Goal: Use online tool/utility: Utilize a website feature to perform a specific function

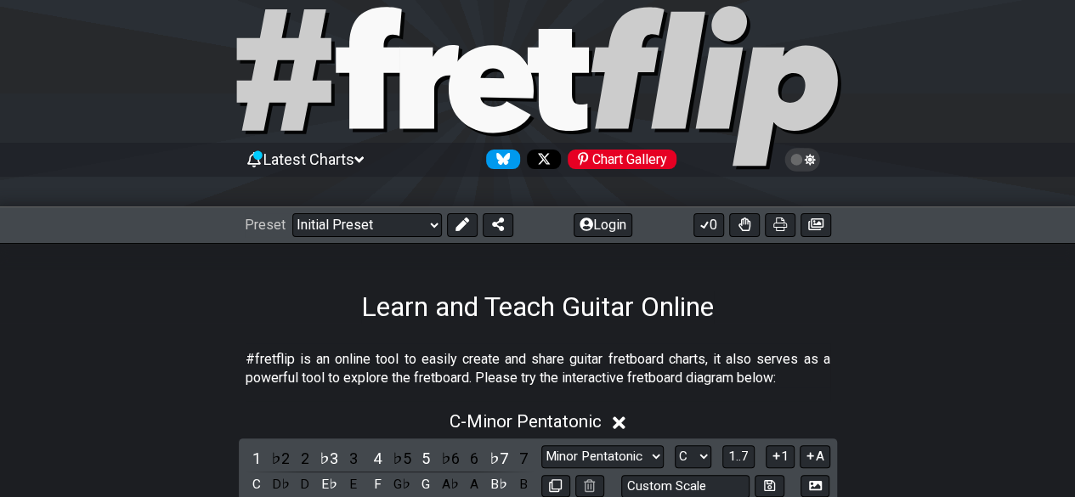
scroll to position [272, 0]
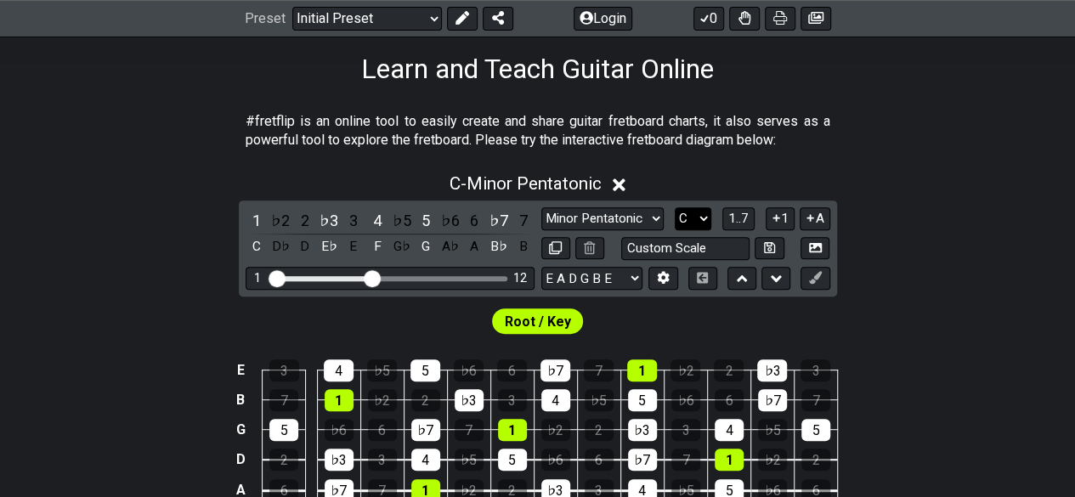
click at [680, 213] on select "A♭ A A♯ B♭ B C C♯ D♭ D D♯ E♭ E F F♯ G♭ G G♯" at bounding box center [693, 218] width 37 height 23
select select "C#"
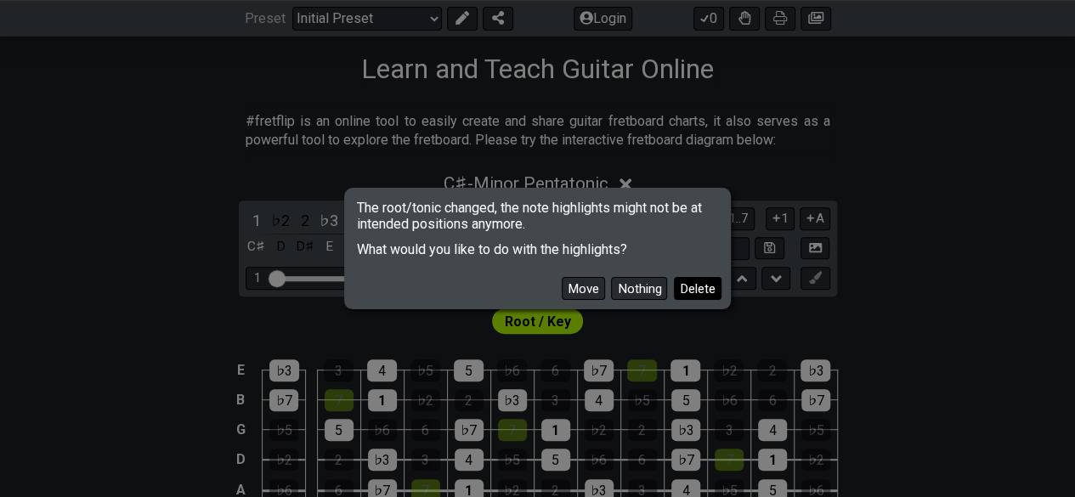
click at [698, 292] on button "Delete" at bounding box center [698, 288] width 48 height 23
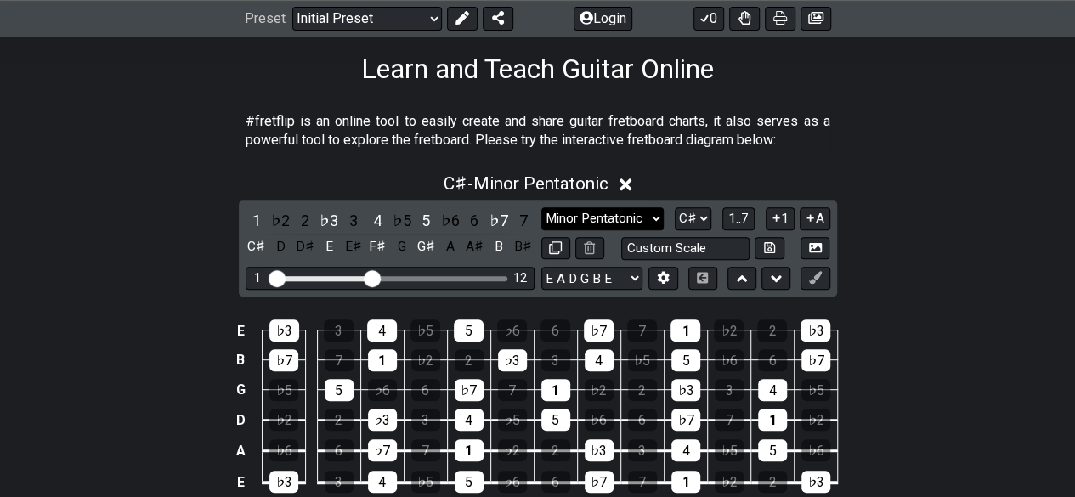
click at [611, 223] on select "Minor Pentatonic Click to edit Minor Pentatonic Major Pentatonic Minor Blues Ma…" at bounding box center [602, 218] width 122 height 23
select select "Dorian"
click at [541, 207] on select "Minor Pentatonic Click to edit Minor Pentatonic Major Pentatonic Minor Blues Ma…" at bounding box center [602, 218] width 122 height 23
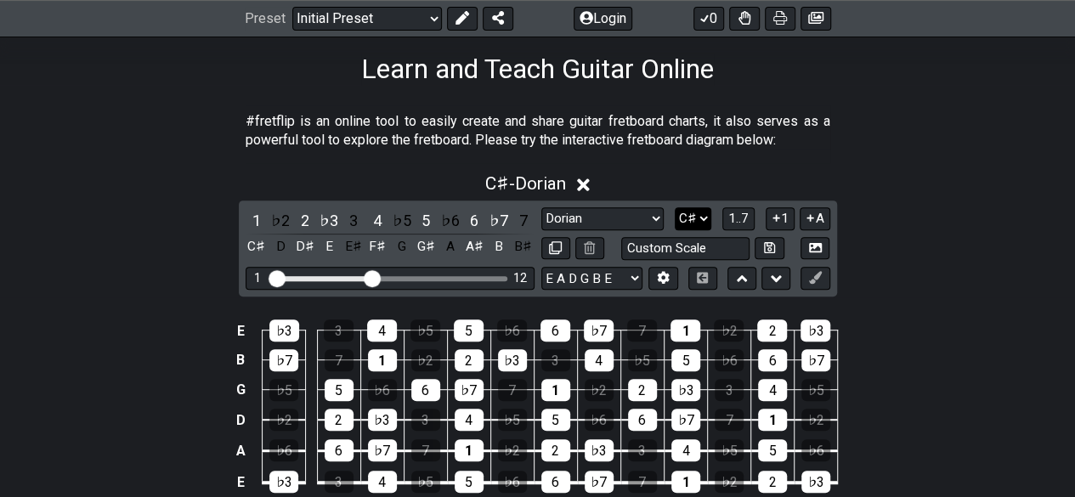
click at [691, 215] on select "A♭ A A♯ B♭ B C C♯ D♭ D D♯ E♭ E F F♯ G♭ G G♯" at bounding box center [693, 218] width 37 height 23
select select "E"
click at [675, 207] on select "A♭ A A♯ B♭ B C C♯ D♭ D D♯ E♭ E F F♯ G♭ G G♯" at bounding box center [693, 218] width 37 height 23
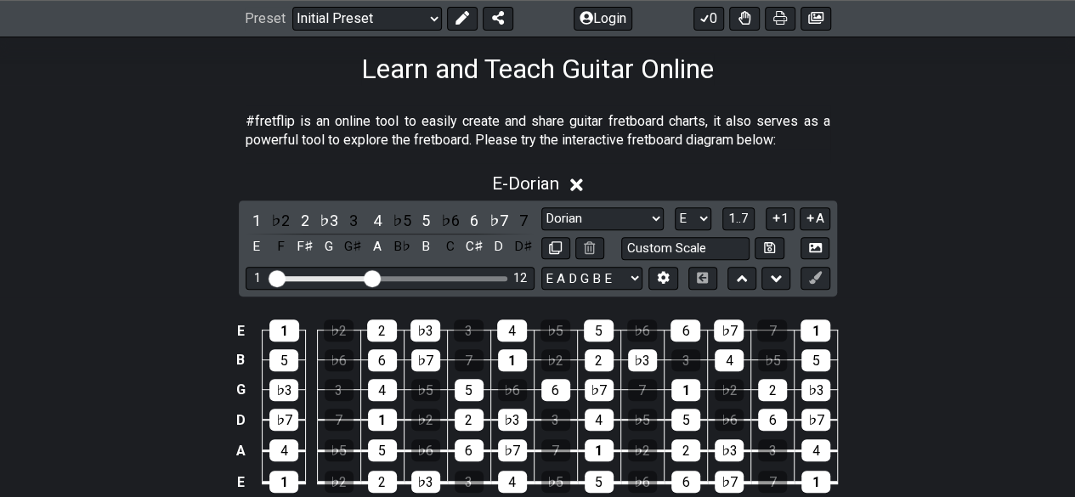
click at [951, 137] on section "#fretflip is an online tool to easily create and share guitar fretboard charts,…" at bounding box center [537, 134] width 1075 height 59
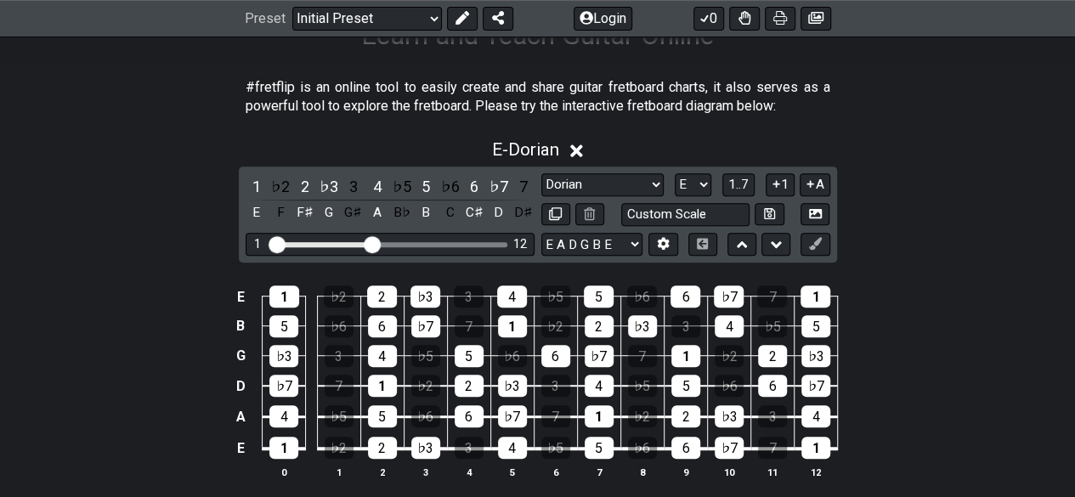
scroll to position [408, 0]
